Goal: Task Accomplishment & Management: Use online tool/utility

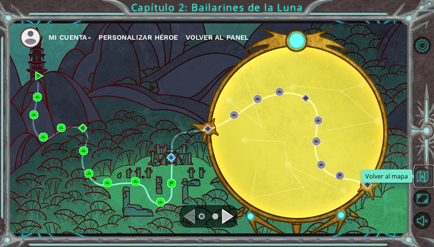
click at [423, 176] on button "Volver al mapa" at bounding box center [421, 176] width 17 height 17
click at [66, 37] on button "Mi Cuenta" at bounding box center [69, 37] width 42 height 11
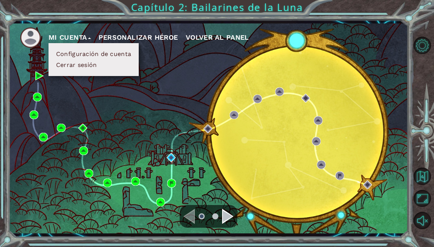
click at [68, 46] on ul "Configuración de cuenta Cerrar sesión" at bounding box center [93, 59] width 90 height 33
click at [71, 55] on button "Configuración de cuenta" at bounding box center [94, 54] width 80 height 8
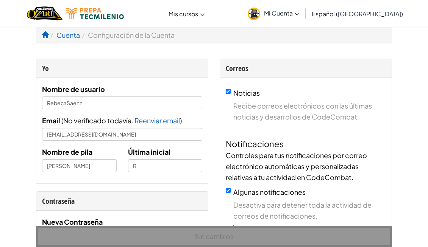
click at [82, 20] on div at bounding box center [75, 13] width 108 height 27
click at [82, 19] on div at bounding box center [75, 13] width 108 height 27
click at [80, 34] on li "Configuración de la Cuenta" at bounding box center [127, 35] width 95 height 11
click at [71, 37] on link "Cuenta" at bounding box center [67, 35] width 23 height 9
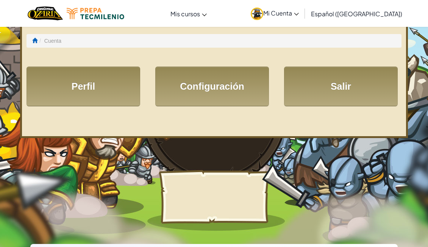
click at [103, 13] on img at bounding box center [96, 13] width 58 height 11
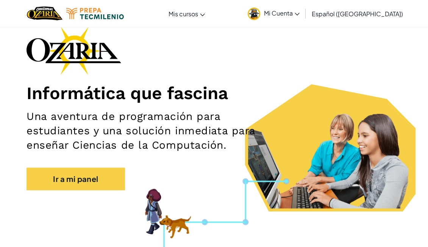
scroll to position [56, 0]
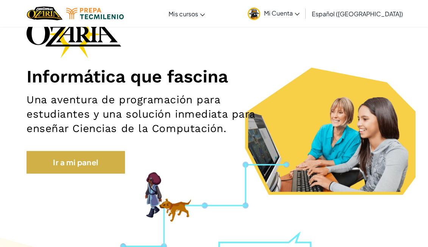
click at [102, 161] on link "Ir a mi panel" at bounding box center [76, 162] width 98 height 23
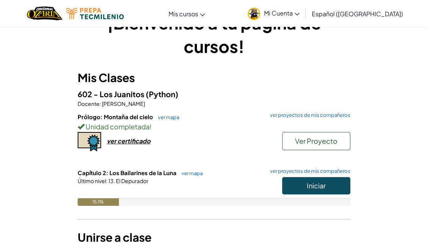
scroll to position [28, 0]
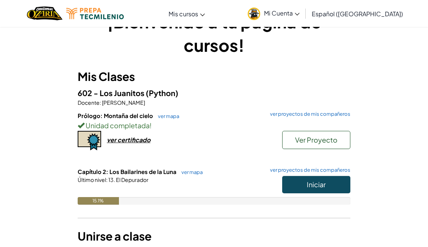
click at [306, 134] on button "Ver Proyecto" at bounding box center [316, 140] width 68 height 18
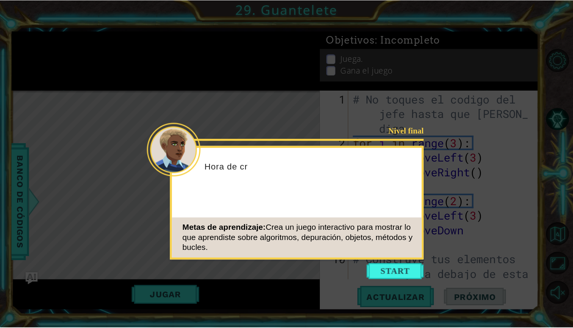
scroll to position [253, 0]
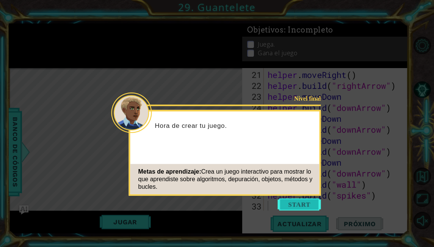
click at [314, 203] on button "Start" at bounding box center [299, 205] width 43 height 12
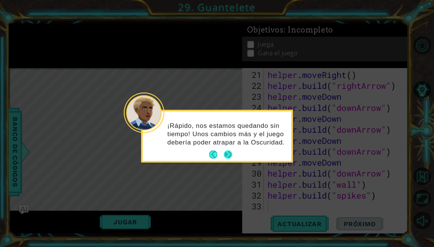
click at [228, 154] on button "Next" at bounding box center [228, 155] width 8 height 8
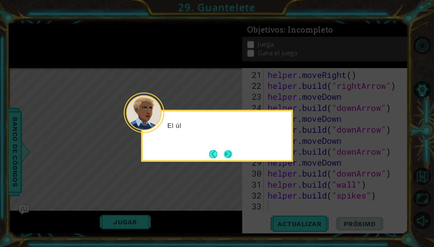
click at [228, 154] on button "Next" at bounding box center [228, 154] width 8 height 8
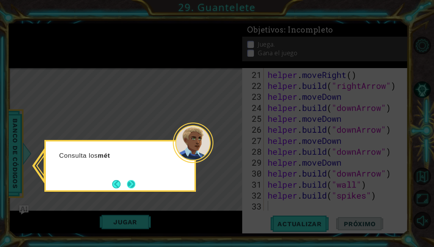
click at [127, 183] on button "Next" at bounding box center [131, 184] width 8 height 8
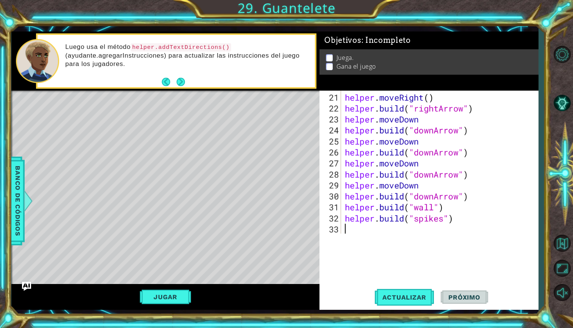
scroll to position [198, 0]
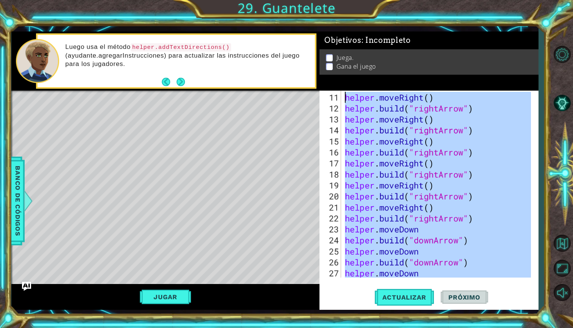
drag, startPoint x: 473, startPoint y: 268, endPoint x: 323, endPoint y: 90, distance: 232.5
click at [323, 90] on div "Objetivos : Incompleto Juega. Gana el juego 11 12 13 14 15 16 17 18 19 20 21 22…" at bounding box center [428, 170] width 219 height 278
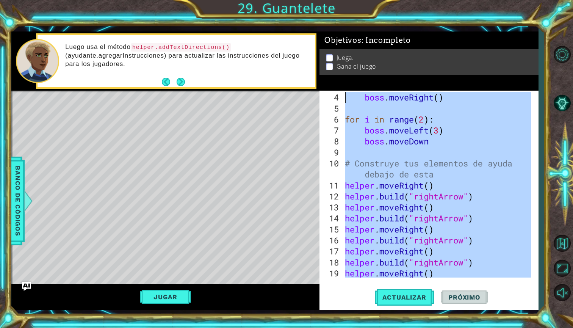
scroll to position [44, 0]
click at [428, 166] on div "boss . moveRight ( ) for i in range ( 2 ) : boss . moveLeft ( 3 ) boss . moveDo…" at bounding box center [438, 196] width 191 height 209
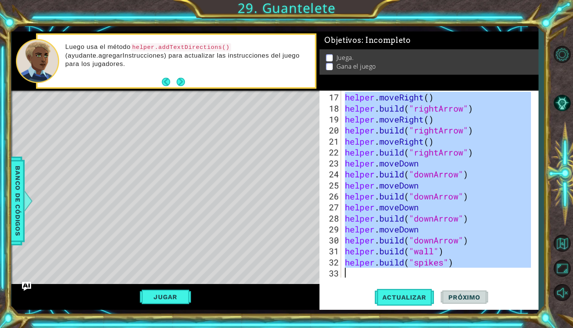
scroll to position [198, 0]
drag, startPoint x: 347, startPoint y: 114, endPoint x: 510, endPoint y: 327, distance: 268.7
click at [428, 247] on div "1 ההההההההההההההההההההההההההההההההההההההההההההההההההההההההההההההההההההההההההההה…" at bounding box center [286, 164] width 573 height 328
type textarea "[DOMAIN_NAME]("spikes")"
click at [424, 247] on span "Actualizar" at bounding box center [404, 297] width 59 height 8
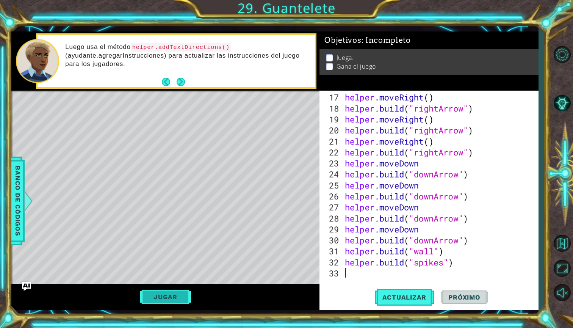
click at [184, 247] on button "Jugar" at bounding box center [165, 296] width 51 height 14
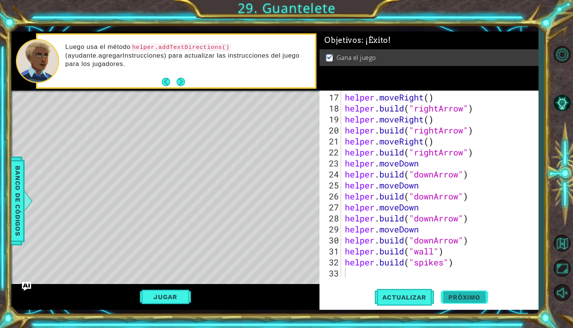
click at [428, 247] on span "Próximo" at bounding box center [463, 297] width 47 height 8
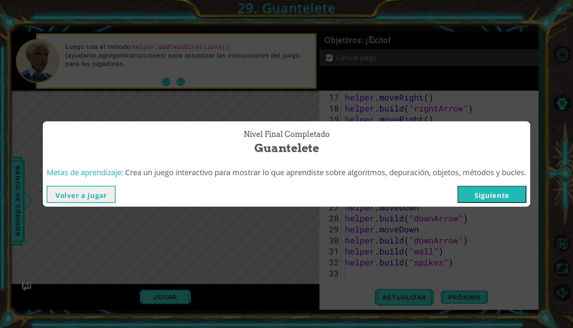
click at [428, 191] on button "Siguiente" at bounding box center [491, 194] width 69 height 17
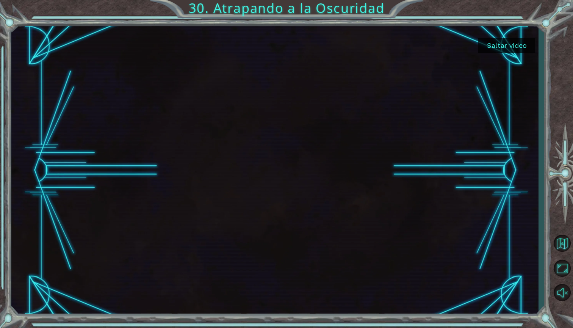
click at [428, 47] on button "Saltar video" at bounding box center [506, 45] width 57 height 15
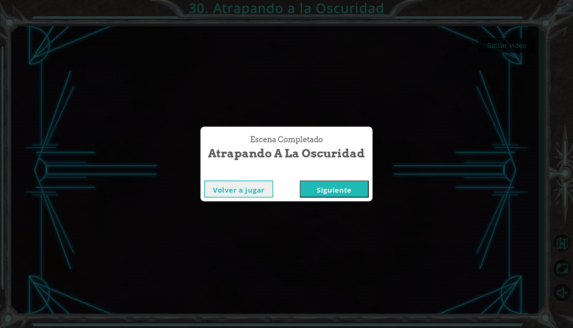
click at [337, 188] on button "Siguiente" at bounding box center [334, 188] width 69 height 17
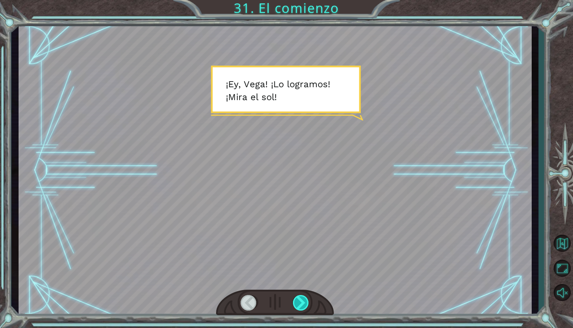
click at [302, 247] on div at bounding box center [301, 303] width 17 height 16
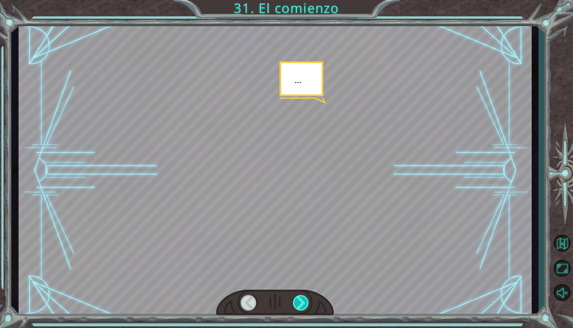
click at [302, 247] on div at bounding box center [301, 303] width 17 height 16
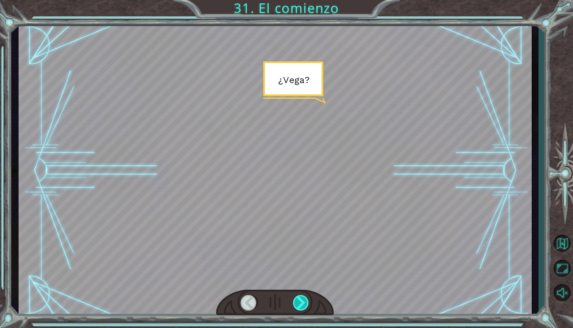
click at [302, 247] on div at bounding box center [301, 303] width 17 height 16
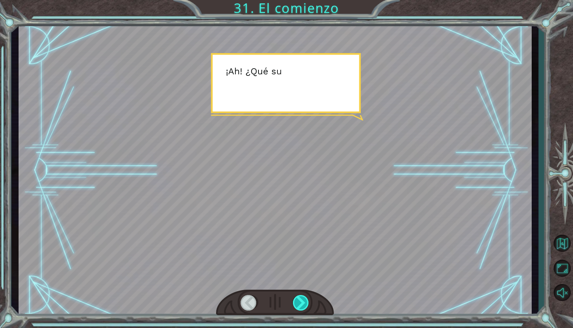
click at [302, 247] on div at bounding box center [301, 303] width 17 height 16
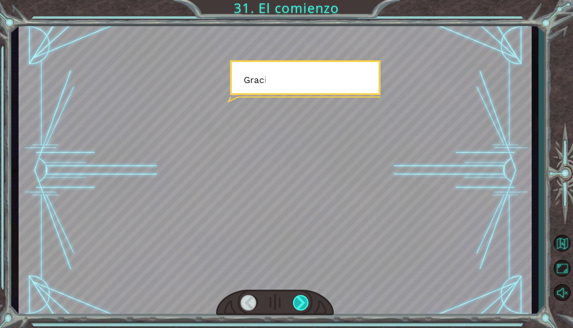
click at [302, 247] on div at bounding box center [301, 303] width 17 height 16
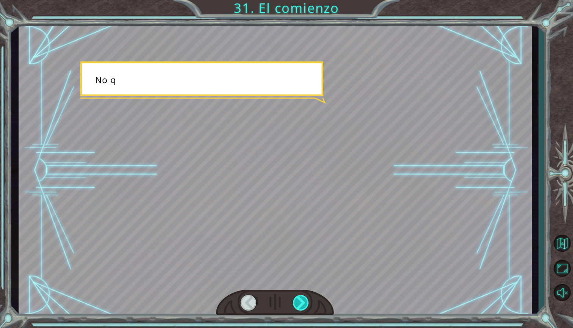
click at [302, 247] on div at bounding box center [301, 303] width 17 height 16
